Goal: Task Accomplishment & Management: Use online tool/utility

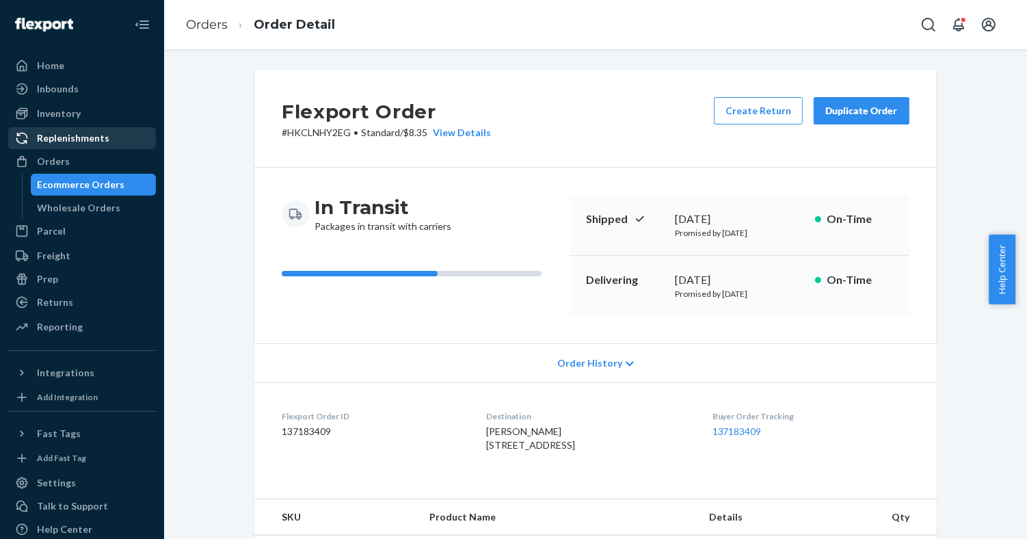
scroll to position [321, 0]
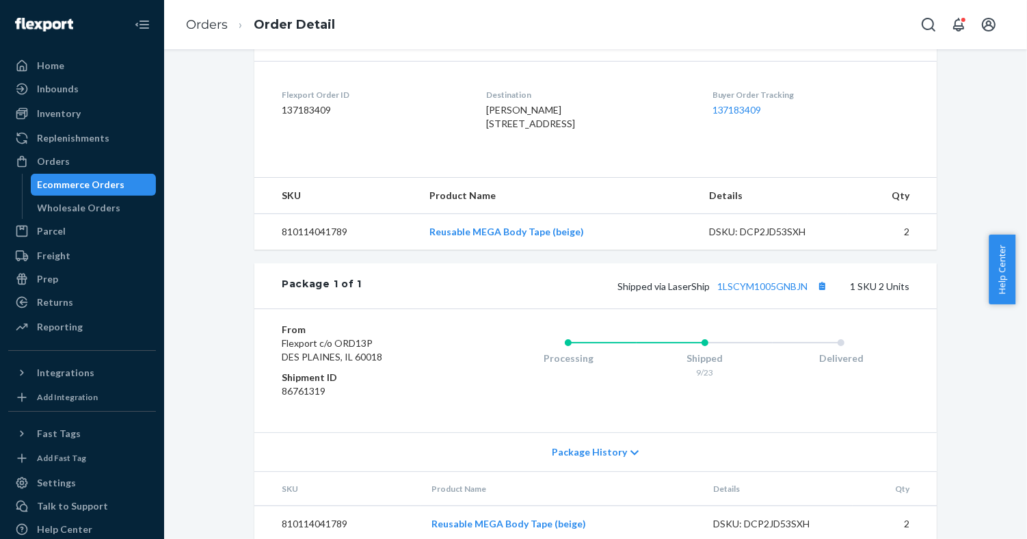
click at [77, 184] on div "Ecommerce Orders" at bounding box center [82, 185] width 88 height 14
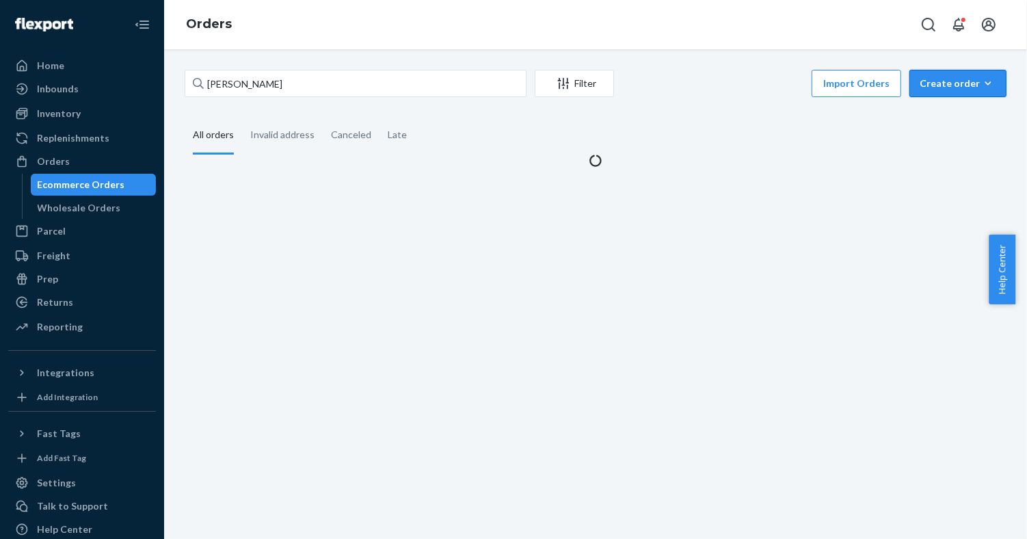
click at [964, 81] on div "Create order" at bounding box center [957, 84] width 77 height 14
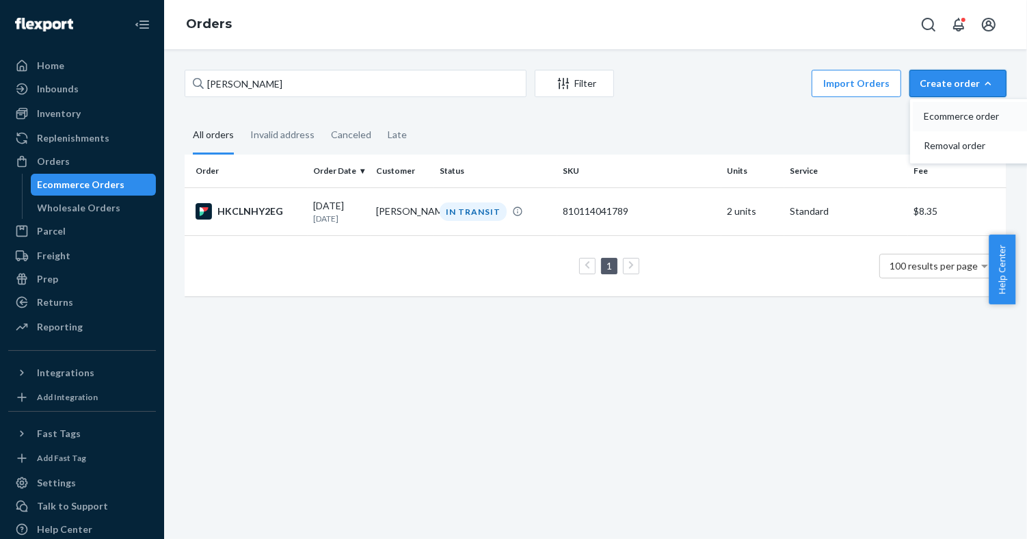
click at [946, 118] on span "Ecommerce order" at bounding box center [966, 116] width 85 height 10
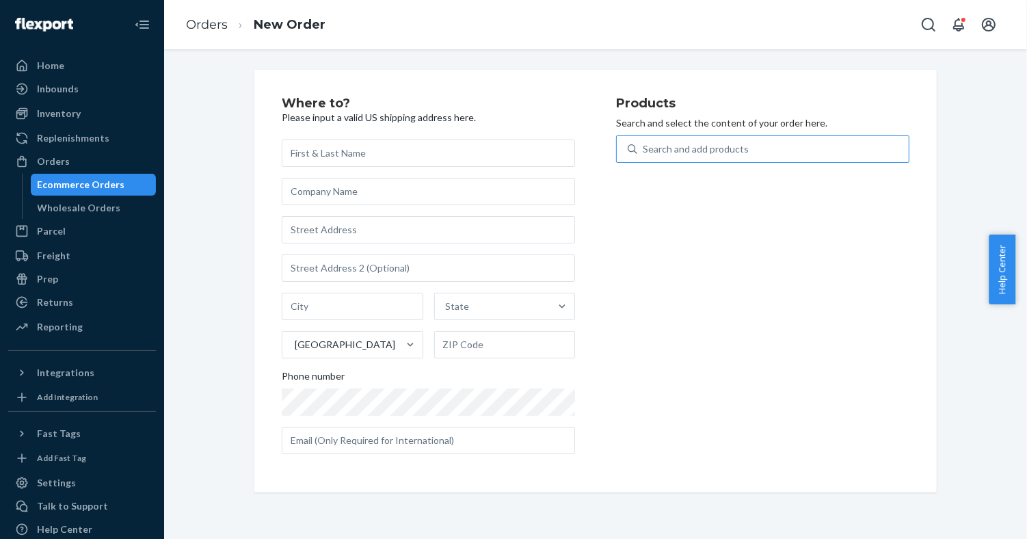
click at [768, 155] on div "Search and add products" at bounding box center [772, 149] width 271 height 25
click at [644, 155] on input "Search and add products" at bounding box center [643, 149] width 1 height 14
paste input "810114044650"
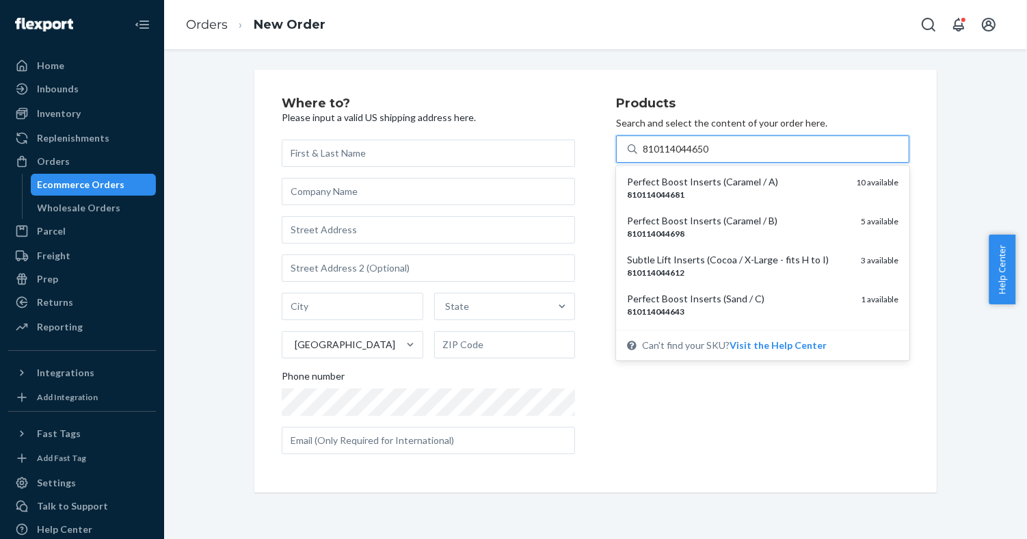
type input "810114044650"
